Goal: Task Accomplishment & Management: Use online tool/utility

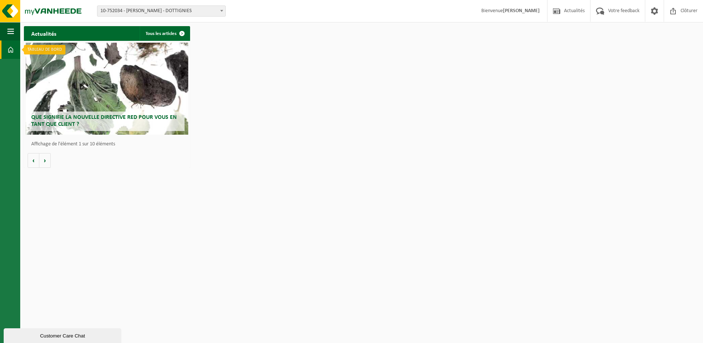
click at [13, 55] on span at bounding box center [10, 49] width 7 height 18
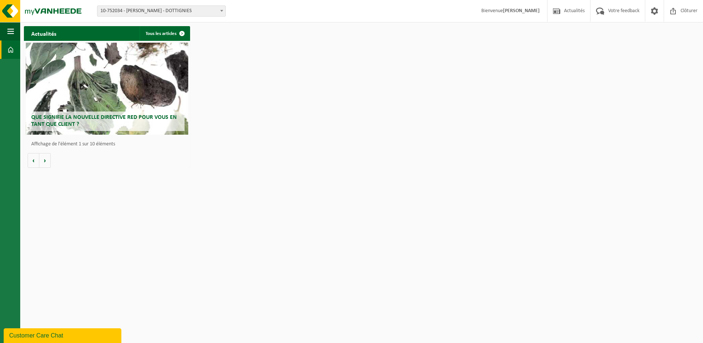
click at [215, 13] on span "10-752034 - [PERSON_NAME] - DOTTIGNIES" at bounding box center [161, 11] width 128 height 10
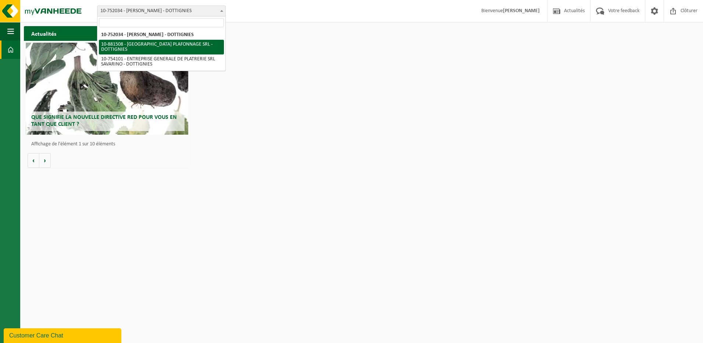
select select "110556"
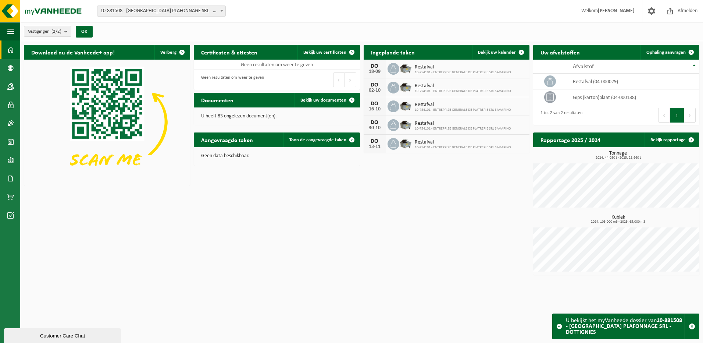
click at [196, 13] on span "10-881508 - [GEOGRAPHIC_DATA] PLAFONNAGE SRL - DOTTIGNIES" at bounding box center [161, 11] width 128 height 10
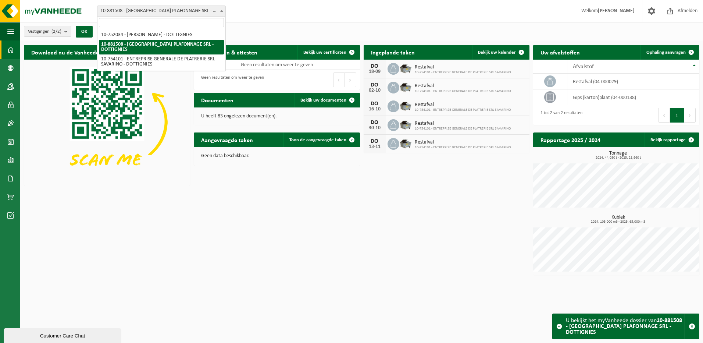
click at [196, 13] on span "10-881508 - [GEOGRAPHIC_DATA] PLAFONNAGE SRL - DOTTIGNIES" at bounding box center [161, 11] width 128 height 10
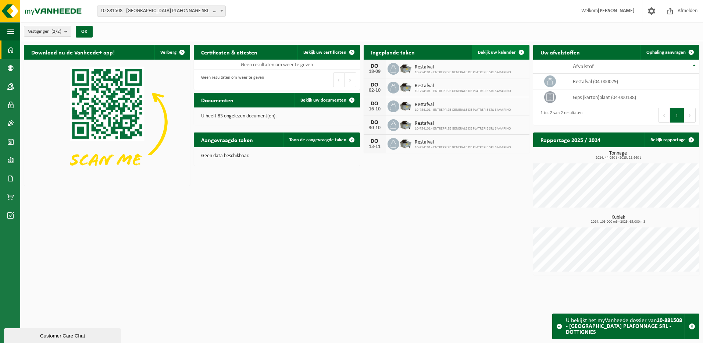
click at [500, 53] on span "Bekijk uw kalender" at bounding box center [497, 52] width 38 height 5
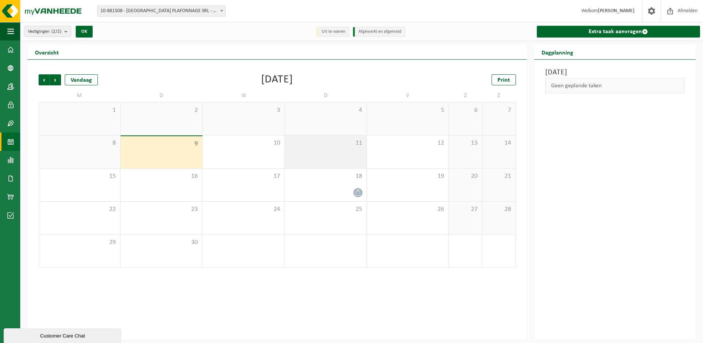
click at [319, 149] on div "11" at bounding box center [326, 151] width 82 height 33
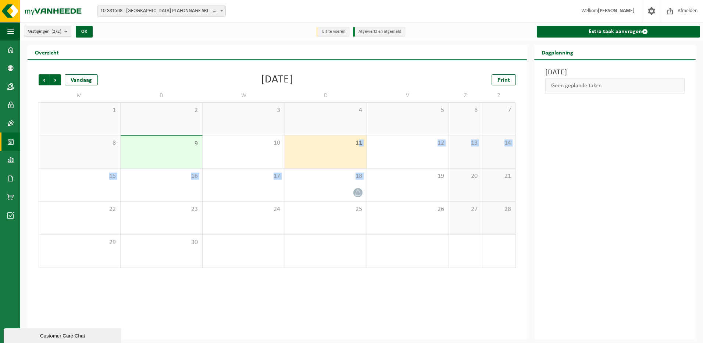
drag, startPoint x: 358, startPoint y: 196, endPoint x: 359, endPoint y: 141, distance: 55.2
click at [359, 141] on tbody "1 2 3 4 5 6 7 8 9 10 11 12 13 14 15 16 17 18 19 20 21 22 23 24 25 26 27 28 29 3…" at bounding box center [278, 185] width 478 height 166
click at [339, 156] on div "11" at bounding box center [326, 151] width 82 height 33
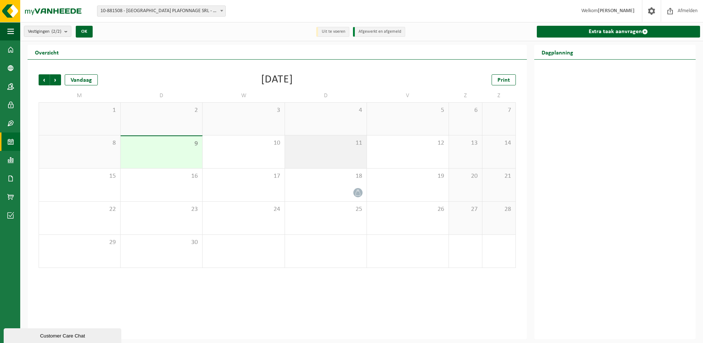
click at [309, 145] on span "11" at bounding box center [326, 143] width 74 height 8
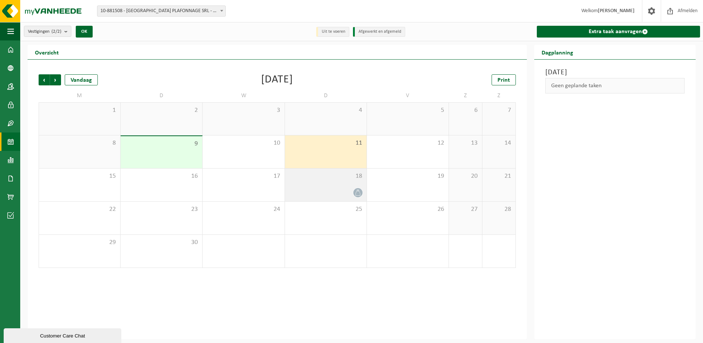
click at [361, 185] on div "18" at bounding box center [326, 184] width 82 height 33
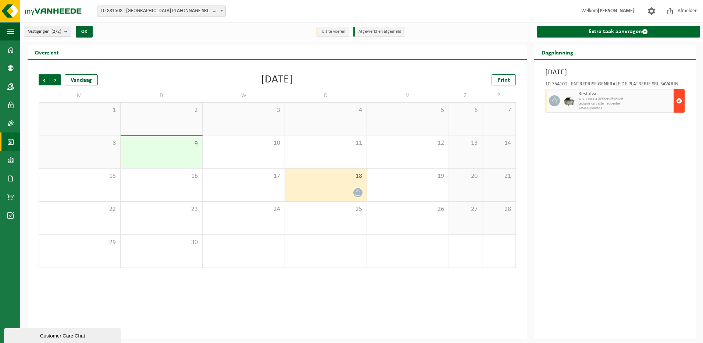
click at [678, 97] on span "button" at bounding box center [680, 100] width 6 height 15
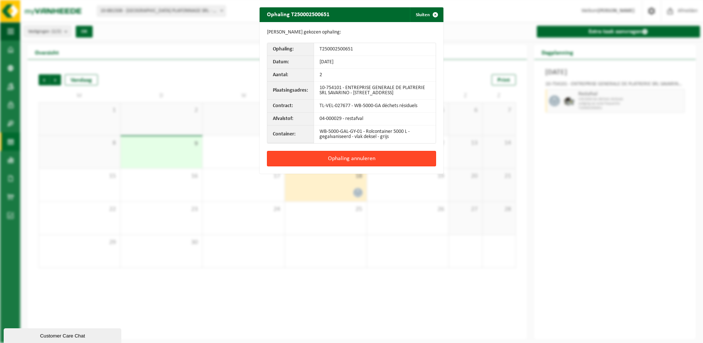
click at [390, 165] on button "Ophaling annuleren" at bounding box center [351, 158] width 169 height 15
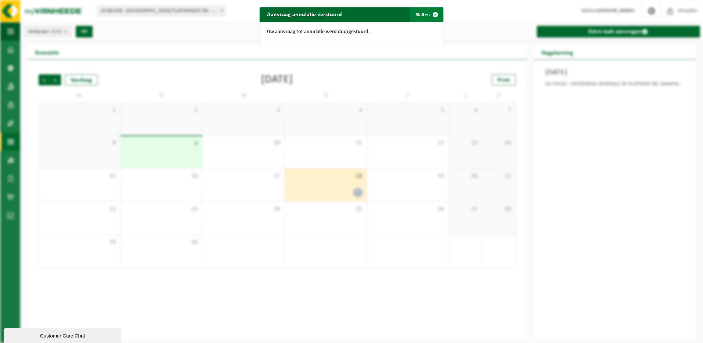
click at [428, 12] on span "button" at bounding box center [435, 14] width 15 height 15
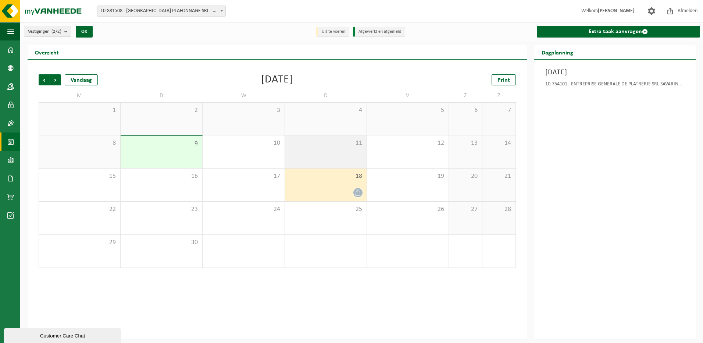
click at [328, 150] on div "11" at bounding box center [326, 151] width 82 height 33
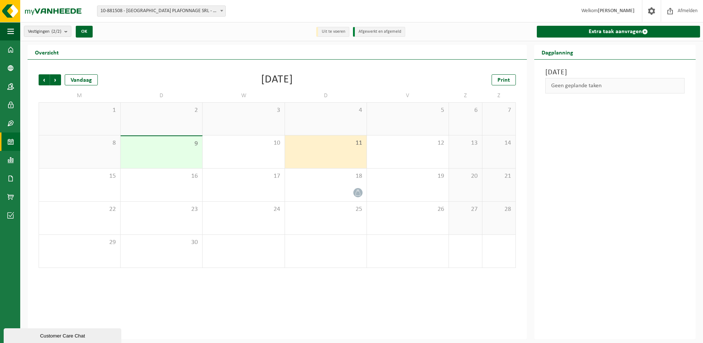
drag, startPoint x: 328, startPoint y: 150, endPoint x: 327, endPoint y: 146, distance: 4.1
click at [327, 146] on span "11" at bounding box center [326, 143] width 74 height 8
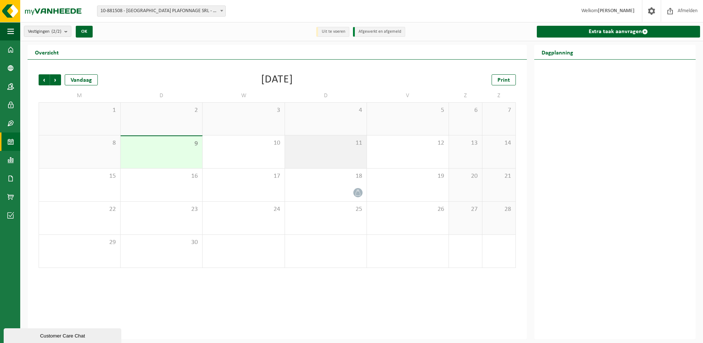
click at [346, 140] on span "11" at bounding box center [326, 143] width 74 height 8
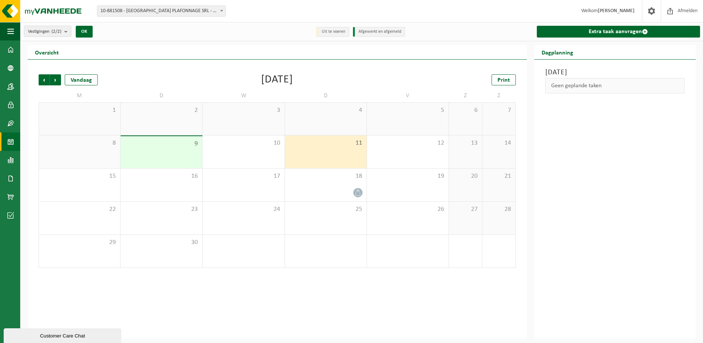
click at [601, 89] on div "Geen geplande taken" at bounding box center [615, 85] width 139 height 15
click at [376, 33] on li "Afgewerkt en afgemeld" at bounding box center [379, 32] width 52 height 10
click at [341, 33] on li "Uit te voeren" at bounding box center [332, 32] width 33 height 10
click at [375, 35] on li "Afgewerkt en afgemeld" at bounding box center [379, 32] width 52 height 10
click at [639, 28] on link "Extra taak aanvragen" at bounding box center [618, 32] width 163 height 12
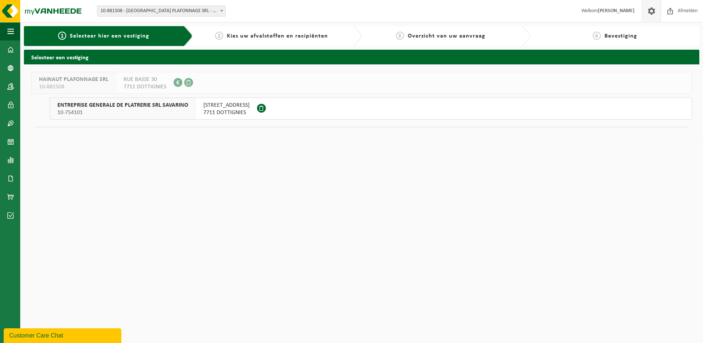
click at [647, 12] on span at bounding box center [651, 11] width 11 height 22
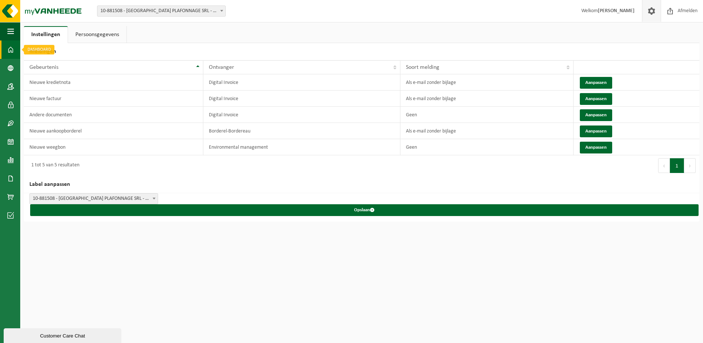
click at [11, 44] on span at bounding box center [10, 49] width 7 height 18
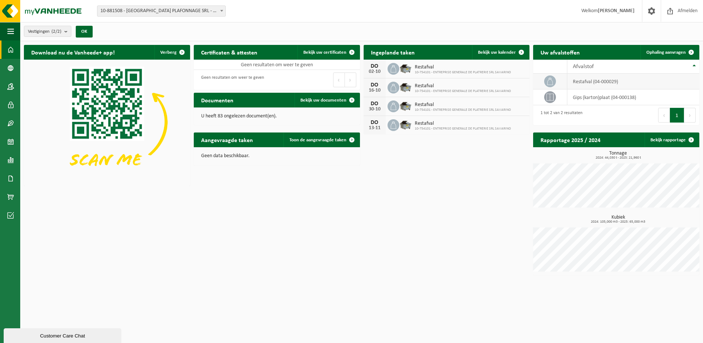
click at [556, 80] on span at bounding box center [550, 81] width 12 height 12
click at [552, 80] on icon at bounding box center [550, 81] width 6 height 7
click at [67, 32] on b "submit" at bounding box center [67, 31] width 7 height 10
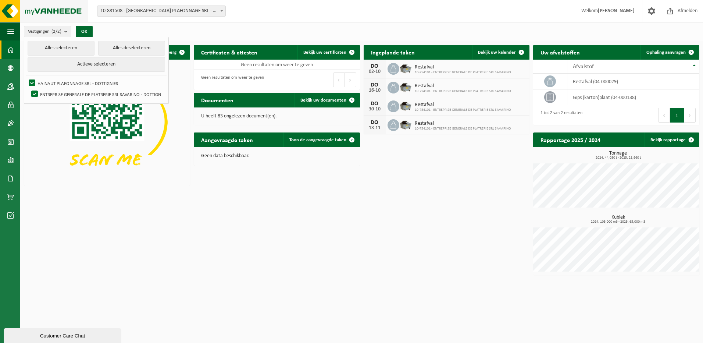
click at [13, 11] on img at bounding box center [44, 11] width 88 height 22
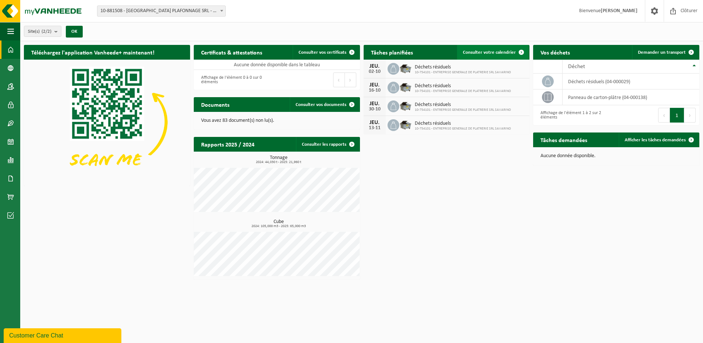
click at [517, 50] on span at bounding box center [521, 52] width 15 height 15
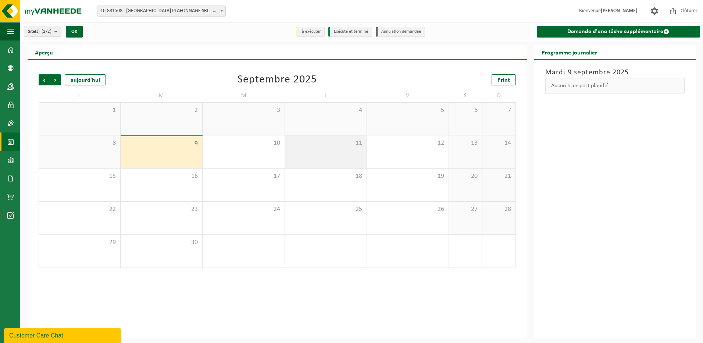
click at [343, 142] on span "11" at bounding box center [326, 143] width 74 height 8
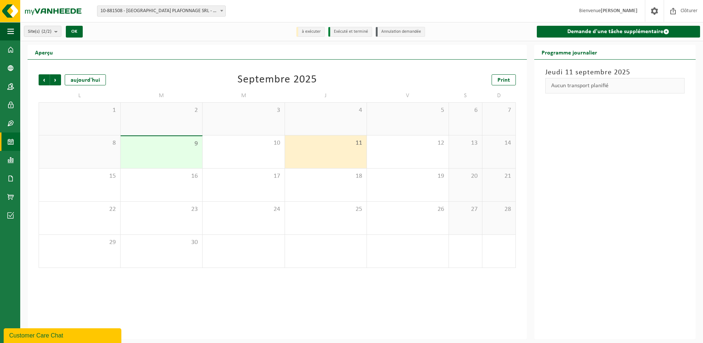
drag, startPoint x: 344, startPoint y: 142, endPoint x: 338, endPoint y: 142, distance: 5.9
click at [338, 142] on span "11" at bounding box center [326, 143] width 74 height 8
click at [339, 142] on span "11" at bounding box center [326, 143] width 74 height 8
click at [659, 31] on link "Demande d'une tâche supplémentaire" at bounding box center [618, 32] width 163 height 12
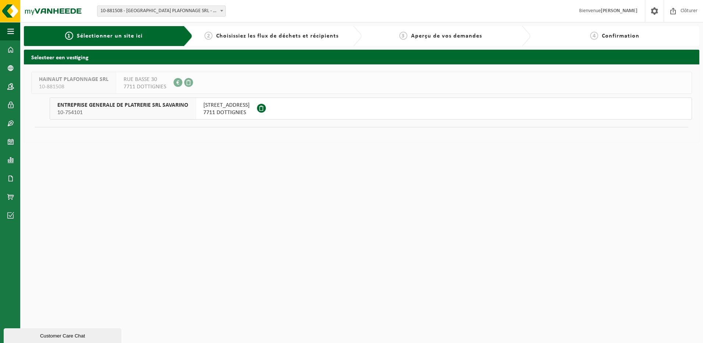
click at [257, 108] on div "RUE DU PONT BLEU 10 7711 DOTTIGNIES" at bounding box center [226, 108] width 61 height 21
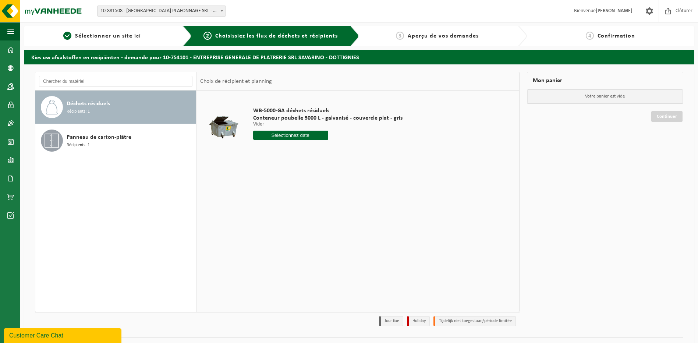
click at [306, 134] on input "text" at bounding box center [290, 135] width 75 height 9
click at [302, 186] on div "11" at bounding box center [298, 189] width 13 height 12
type input "à partir de 2025-09-11"
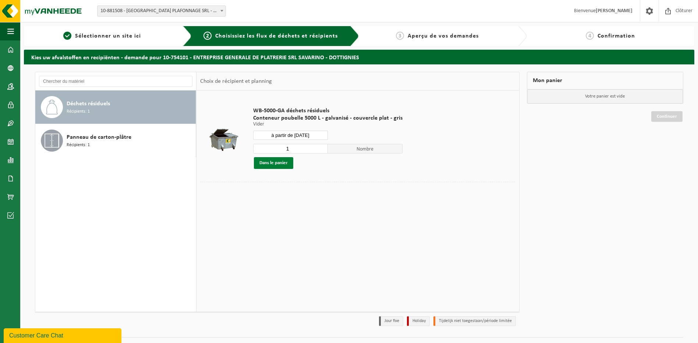
click at [285, 163] on button "Dans le panier" at bounding box center [273, 163] width 39 height 12
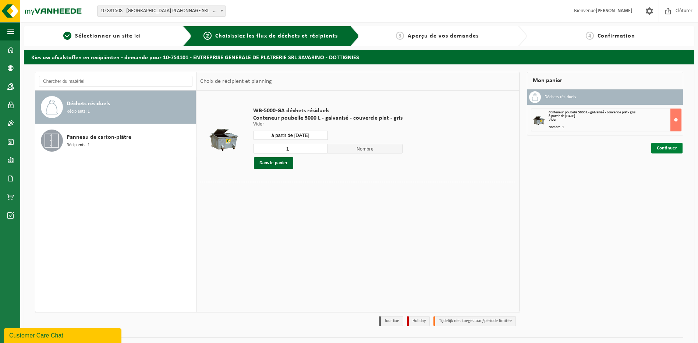
click at [668, 148] on link "Continuer" at bounding box center [666, 148] width 31 height 11
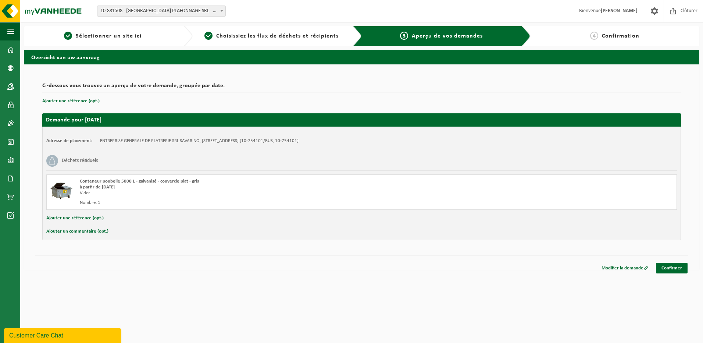
click at [84, 230] on button "Ajouter un commentaire (opt.)" at bounding box center [77, 232] width 62 height 10
click at [95, 230] on input "text" at bounding box center [373, 232] width 593 height 11
click at [379, 232] on input "Attention il faut prévenir qu'avec les travaux le sens à changer, il faut venir…" at bounding box center [373, 232] width 593 height 11
type input "Attention il faut prévenir qu'avec les travaux le sens à changer, il faut venir…"
click at [468, 268] on div "Ci-dessous vous trouvez un aperçu de votre demande, groupée par date. Ajouter u…" at bounding box center [362, 167] width 676 height 207
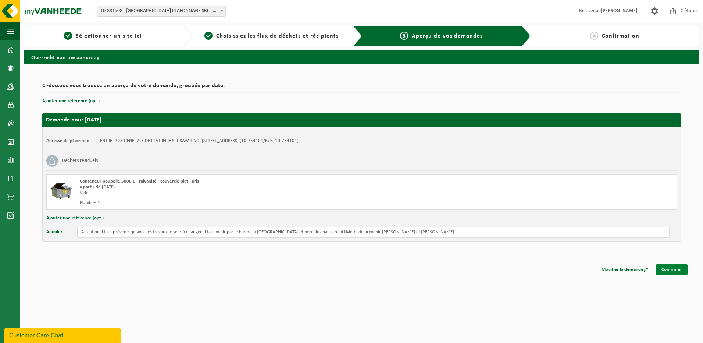
click at [671, 268] on link "Confirmer" at bounding box center [672, 269] width 32 height 11
